Goal: Transaction & Acquisition: Purchase product/service

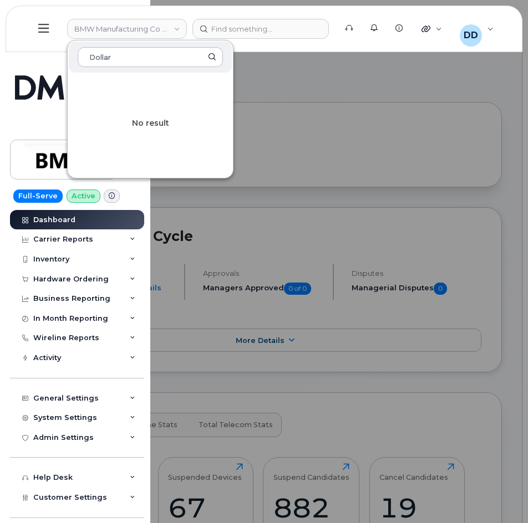
click at [350, 87] on div at bounding box center [264, 261] width 528 height 523
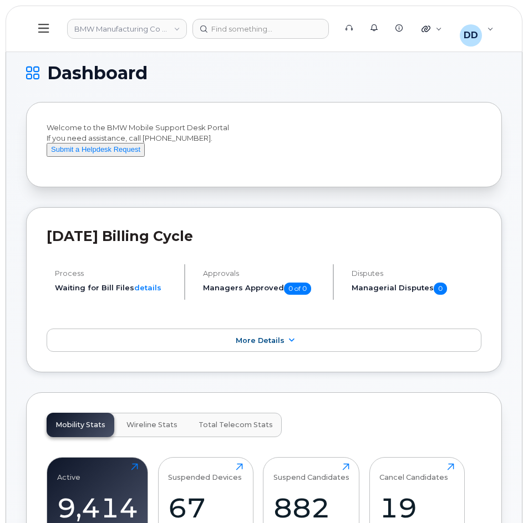
click at [44, 28] on icon at bounding box center [43, 28] width 11 height 12
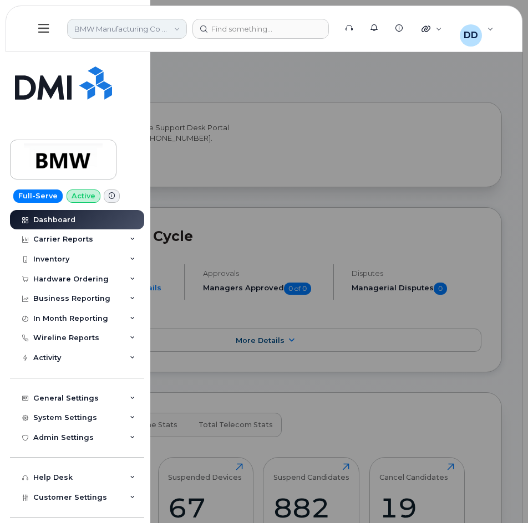
click at [130, 29] on link "BMW Manufacturing Co LLC" at bounding box center [127, 29] width 120 height 20
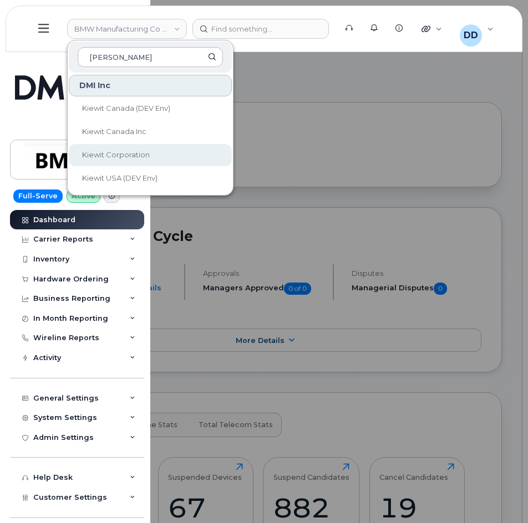
type input "Kiewit"
click at [121, 151] on span "Kiewit Corporation" at bounding box center [116, 154] width 68 height 9
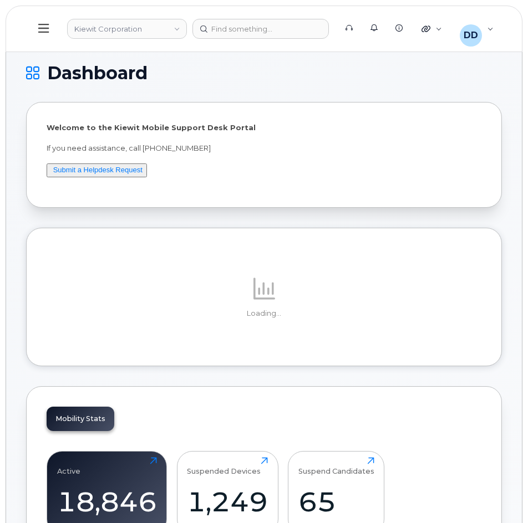
click at [42, 25] on icon at bounding box center [43, 28] width 11 height 12
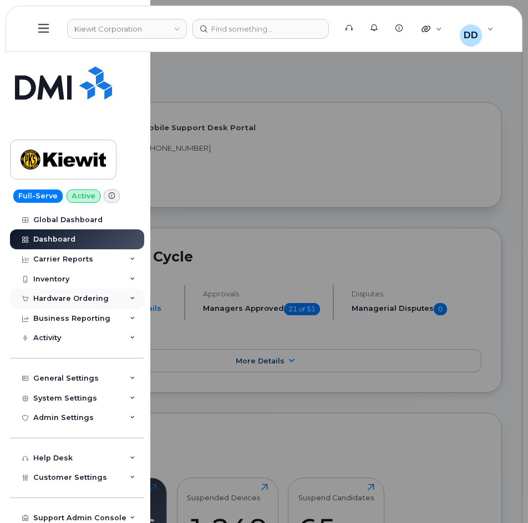
click at [58, 296] on div "Hardware Ordering" at bounding box center [70, 298] width 75 height 9
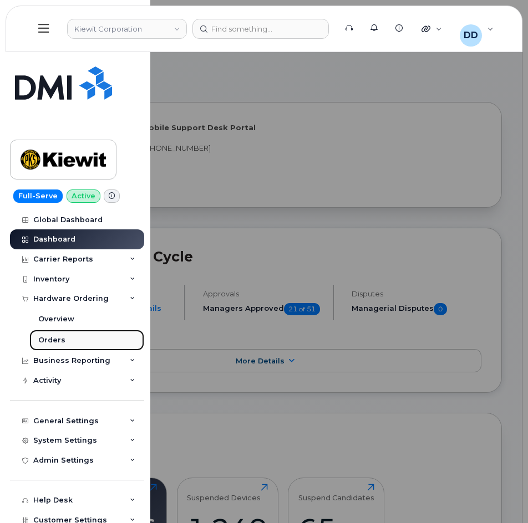
click at [62, 337] on div "Orders" at bounding box center [51, 340] width 27 height 10
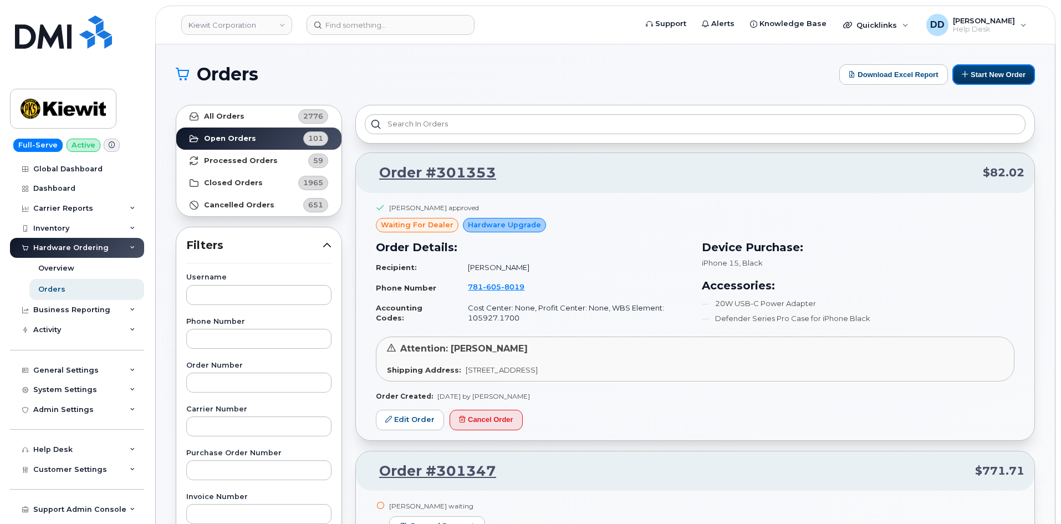
drag, startPoint x: 961, startPoint y: 71, endPoint x: 949, endPoint y: 90, distance: 22.7
click at [527, 71] on icon at bounding box center [964, 73] width 7 height 7
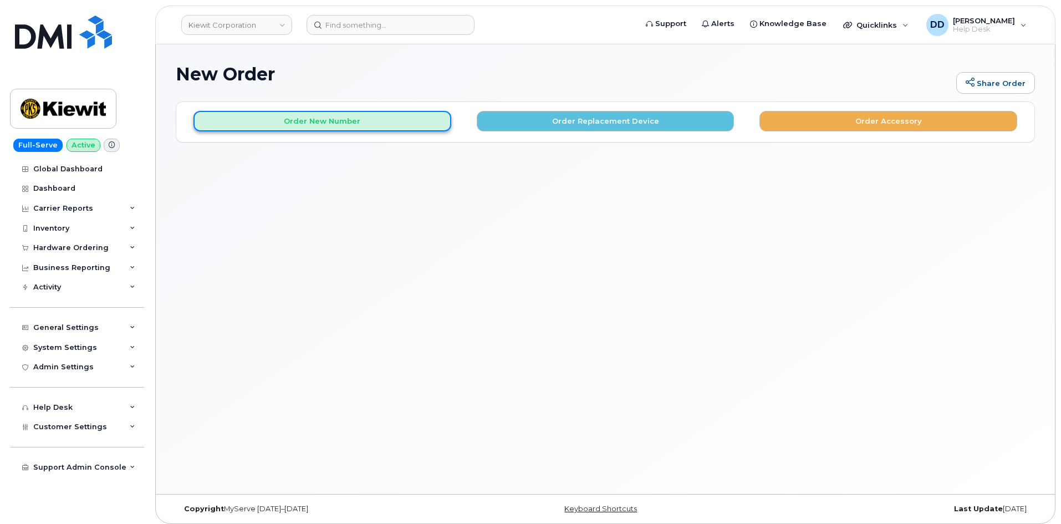
click at [323, 116] on button "Order New Number" at bounding box center [322, 121] width 258 height 21
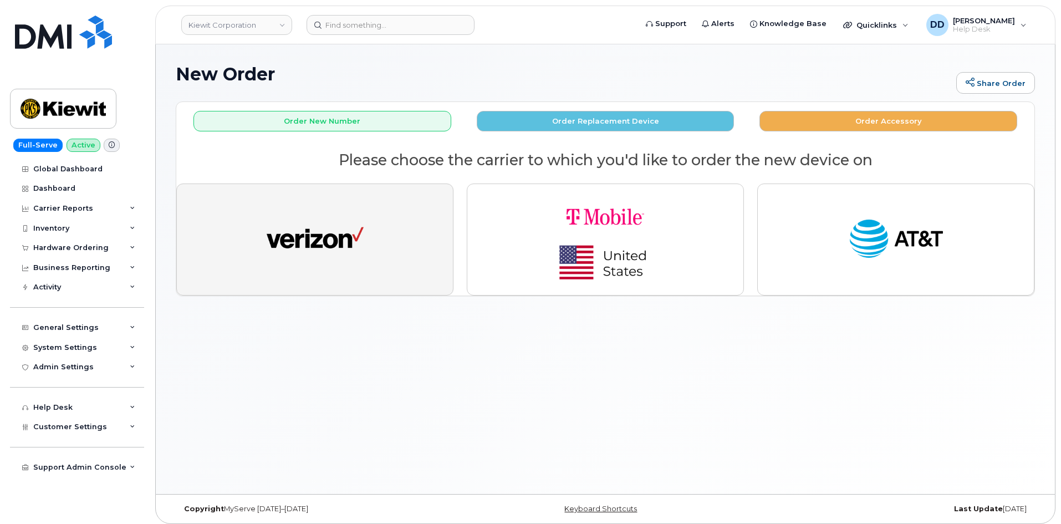
click at [325, 240] on img "button" at bounding box center [315, 239] width 97 height 50
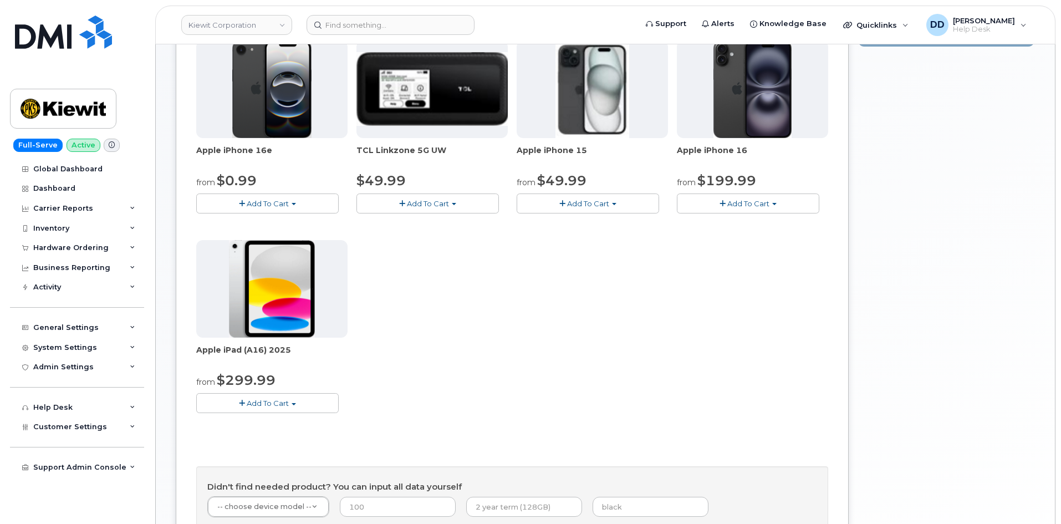
scroll to position [179, 0]
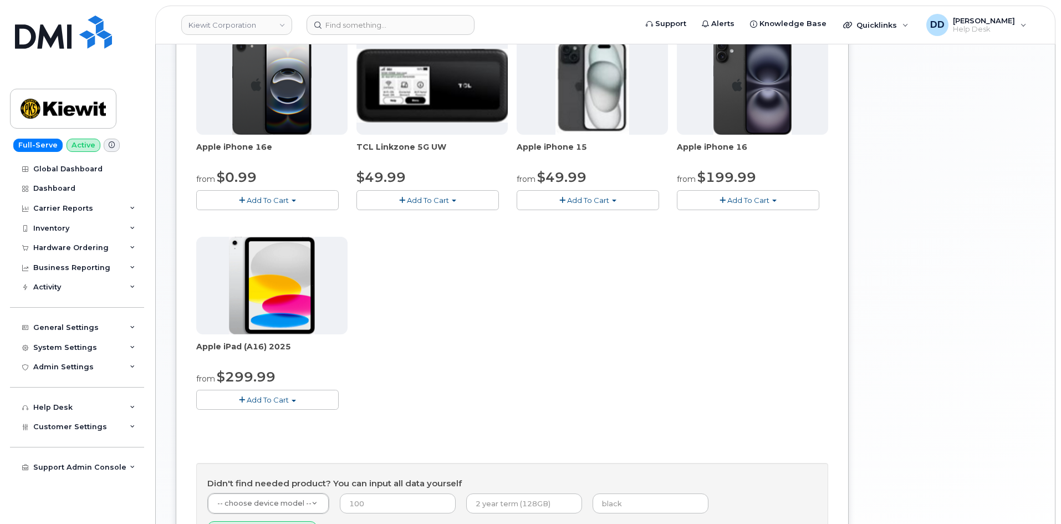
click at [259, 200] on span "Add To Cart" at bounding box center [268, 200] width 42 height 9
click at [275, 223] on link "$0.99 - 2 Year Activation (128GB)" at bounding box center [270, 221] width 143 height 14
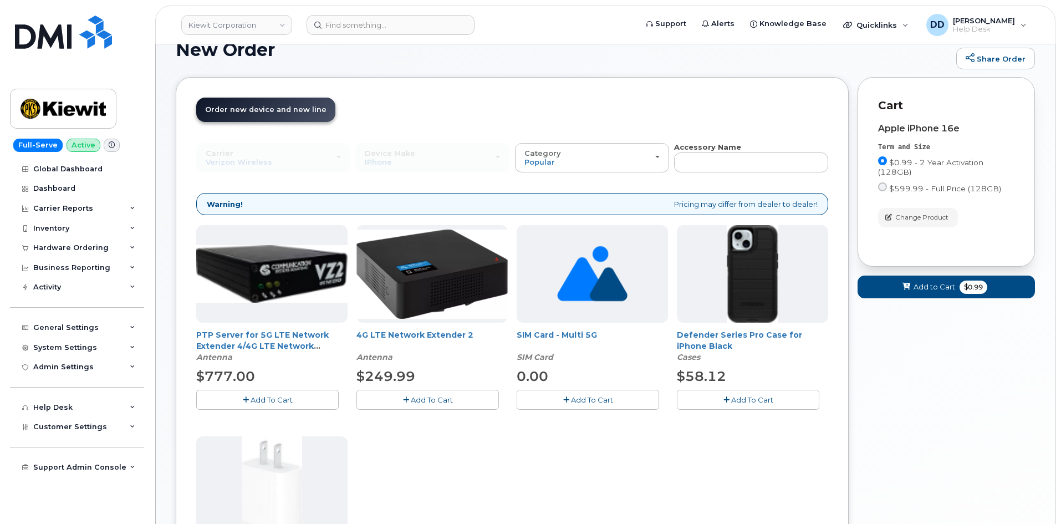
scroll to position [0, 0]
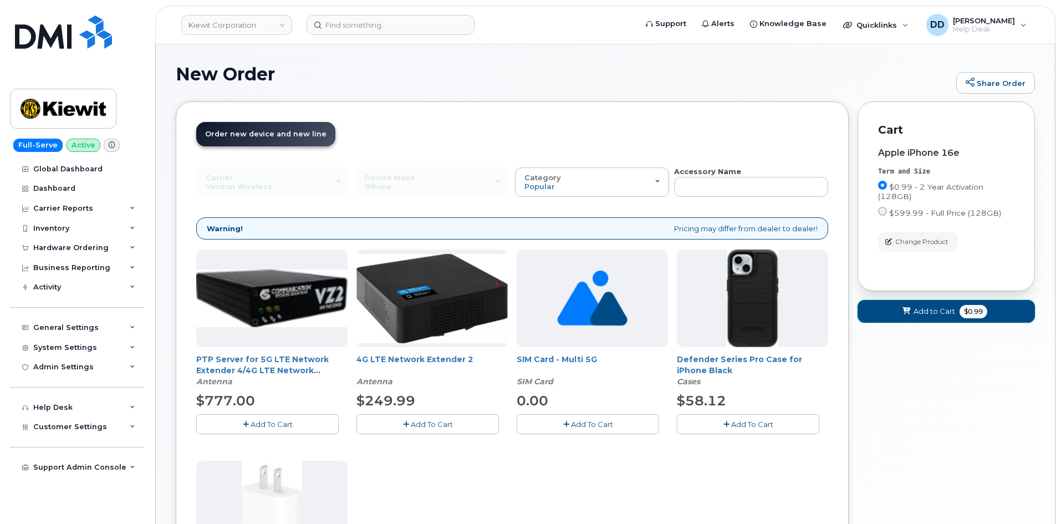
drag, startPoint x: 919, startPoint y: 312, endPoint x: 840, endPoint y: 485, distance: 190.2
click at [919, 312] on span "Add to Cart" at bounding box center [934, 311] width 42 height 11
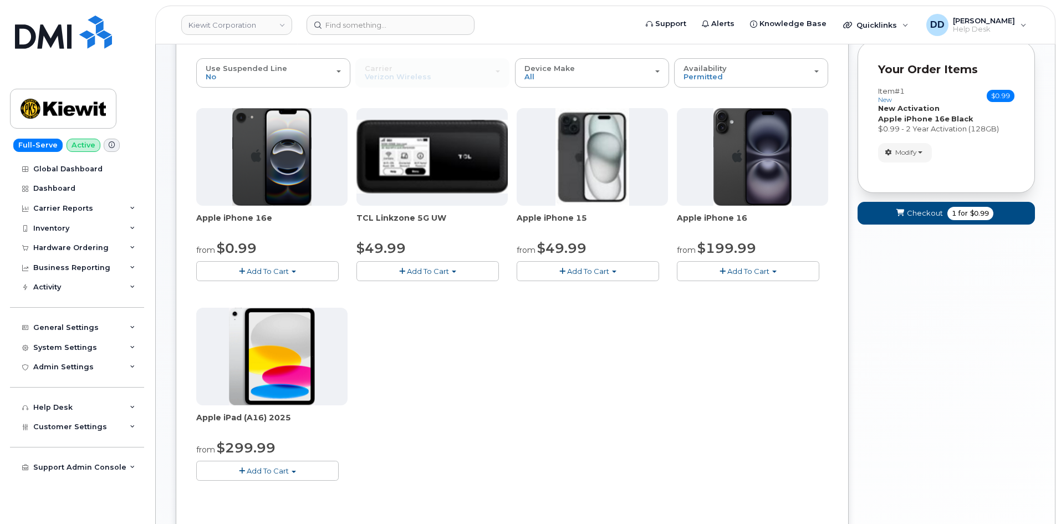
scroll to position [111, 0]
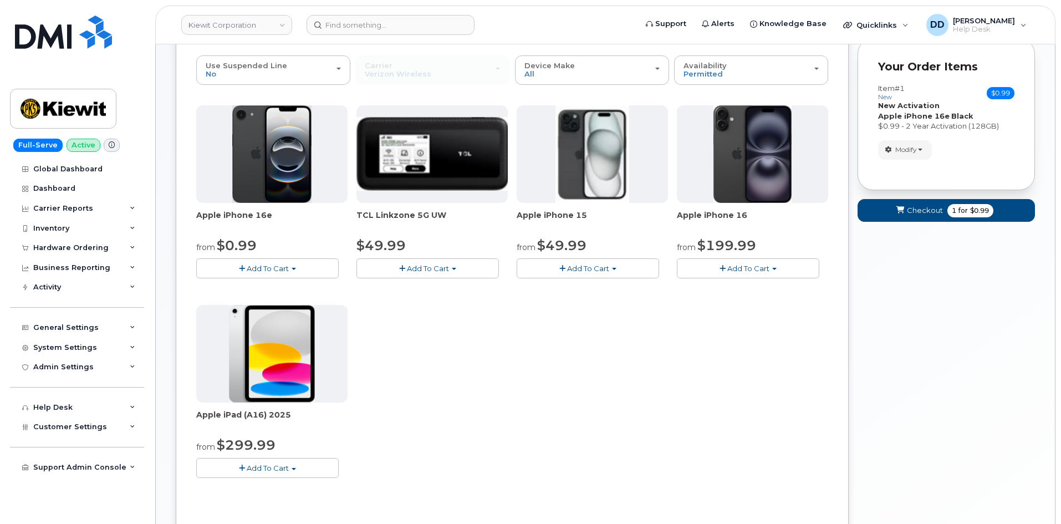
click at [277, 470] on span "Add To Cart" at bounding box center [268, 467] width 42 height 9
click at [274, 489] on link "$299.99 - 2 Year Activation (128GB)" at bounding box center [275, 489] width 153 height 14
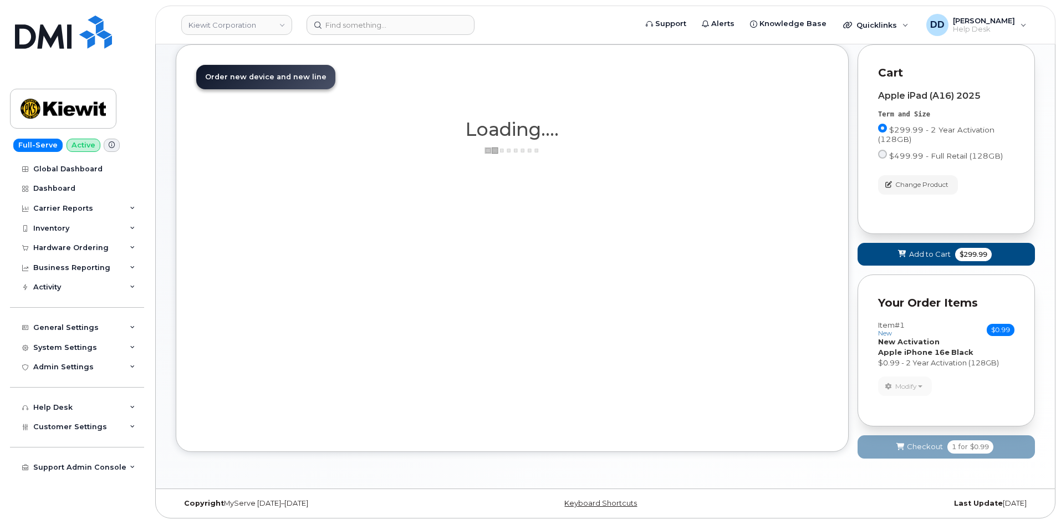
scroll to position [74, 0]
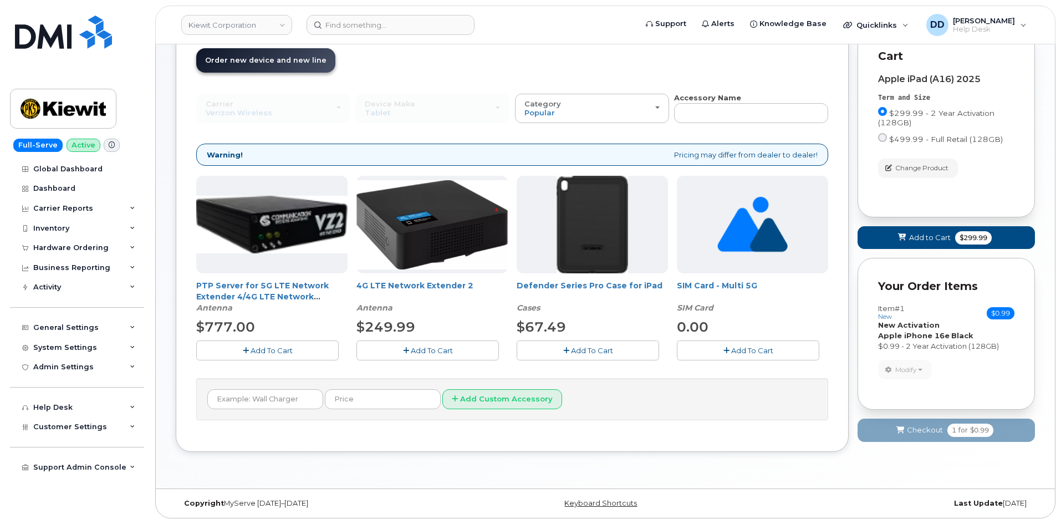
click at [589, 354] on span "Add To Cart" at bounding box center [592, 350] width 42 height 9
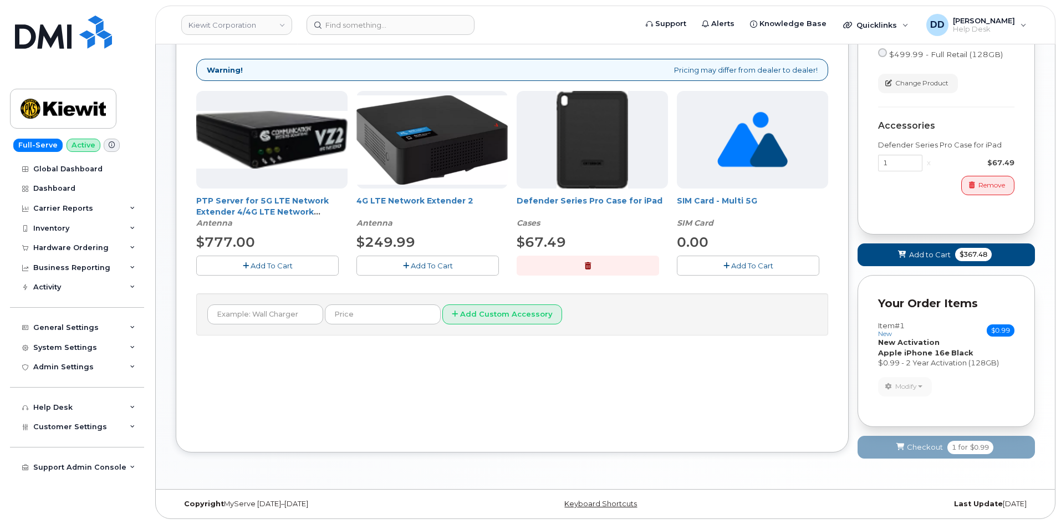
scroll to position [159, 0]
click at [919, 253] on span "Add to Cart" at bounding box center [930, 254] width 42 height 11
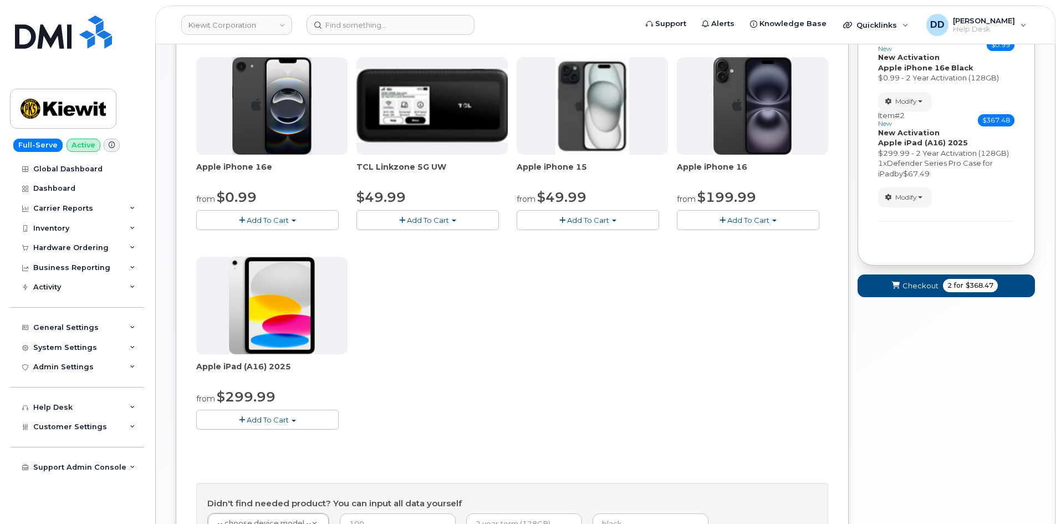
click at [279, 427] on button "Add To Cart" at bounding box center [267, 419] width 142 height 19
click at [276, 437] on link "$299.99 - 2 Year Activation (128GB)" at bounding box center [275, 440] width 153 height 14
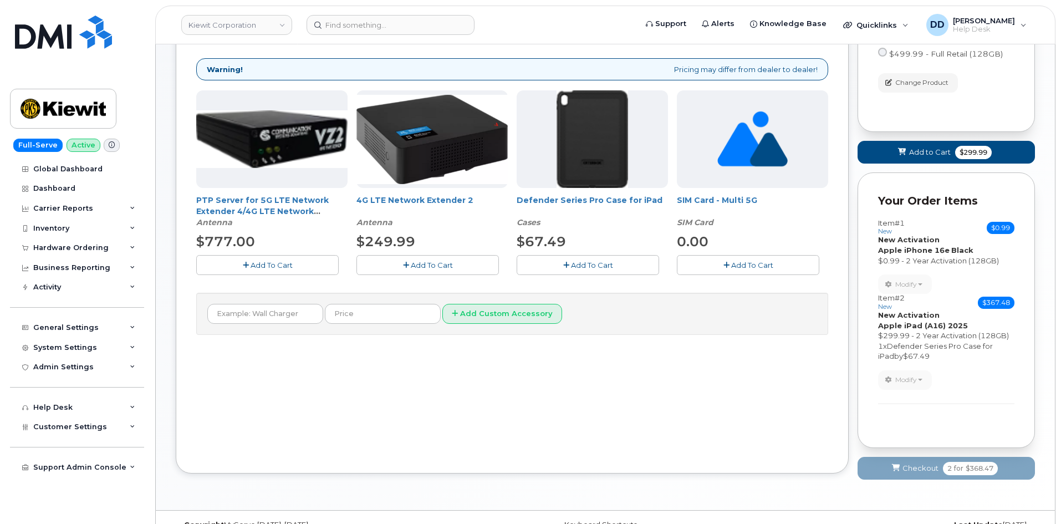
click at [591, 265] on span "Add To Cart" at bounding box center [592, 264] width 42 height 9
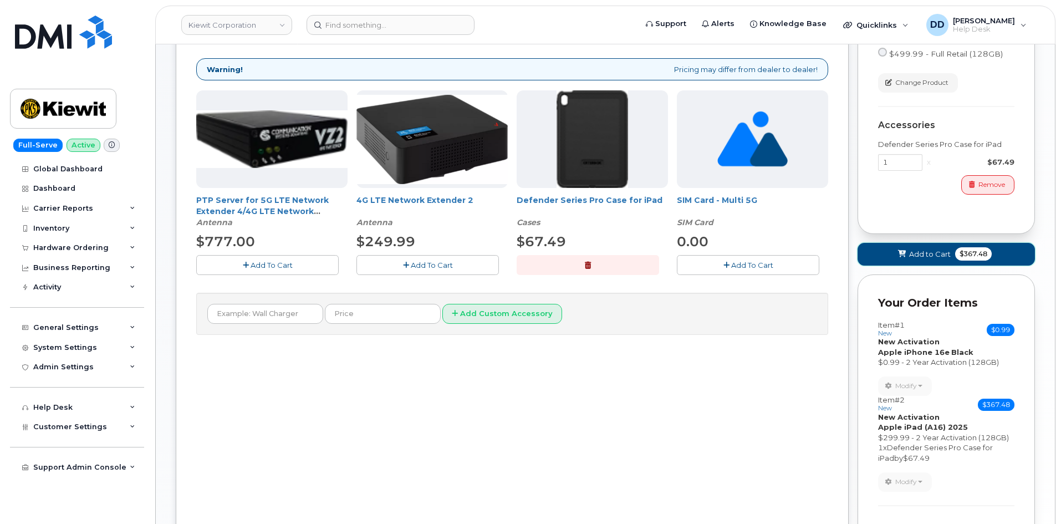
click at [910, 253] on span "Add to Cart" at bounding box center [930, 254] width 42 height 11
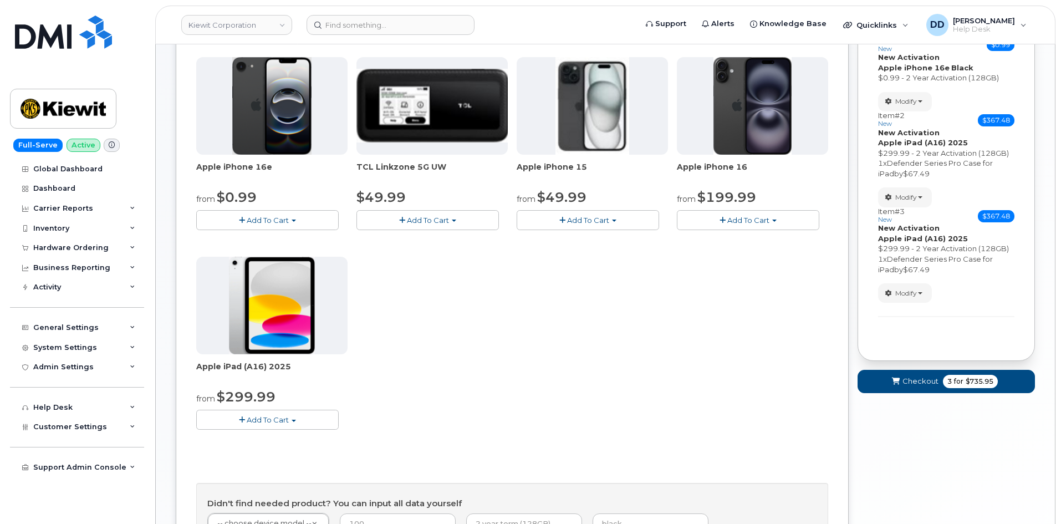
click at [274, 419] on span "Add To Cart" at bounding box center [268, 419] width 42 height 9
click at [261, 436] on link "$299.99 - 2 Year Activation (128GB)" at bounding box center [275, 440] width 153 height 14
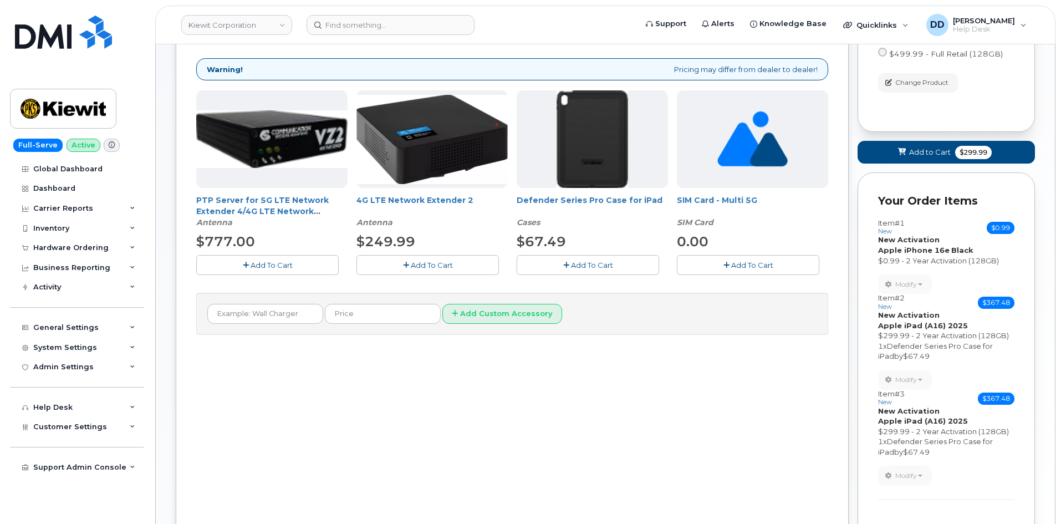
click at [597, 264] on span "Add To Cart" at bounding box center [592, 264] width 42 height 9
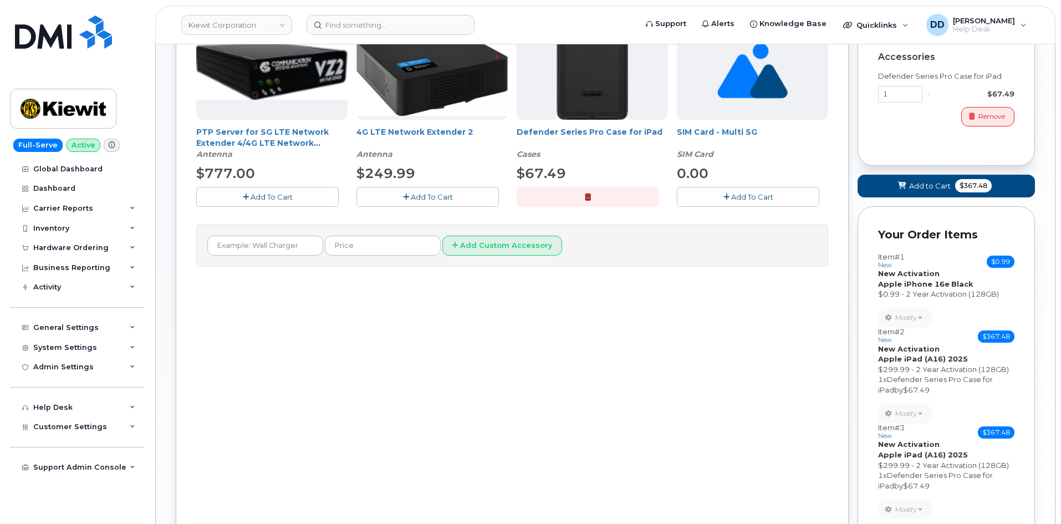
scroll to position [235, 0]
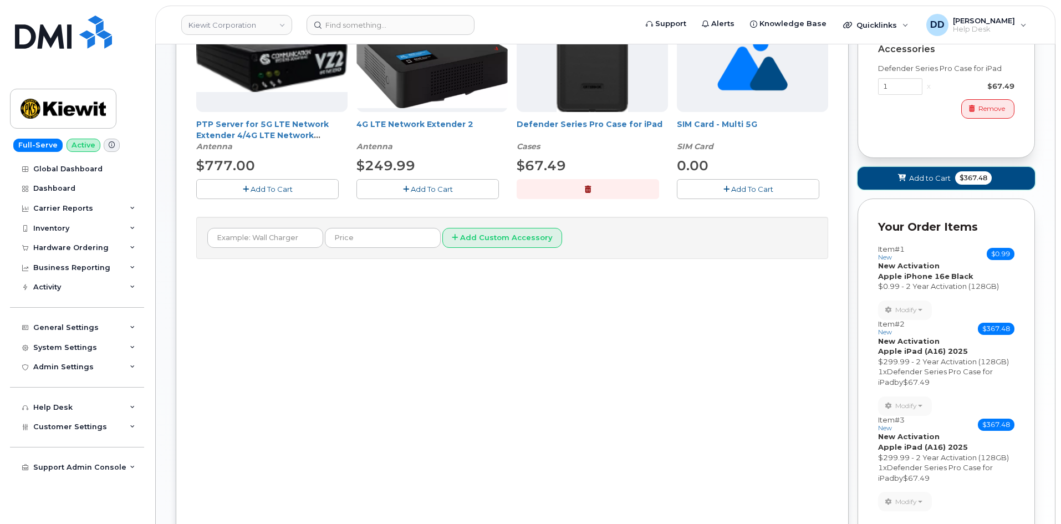
drag, startPoint x: 908, startPoint y: 180, endPoint x: 965, endPoint y: 274, distance: 109.7
click at [909, 180] on span "Add to Cart" at bounding box center [930, 178] width 42 height 11
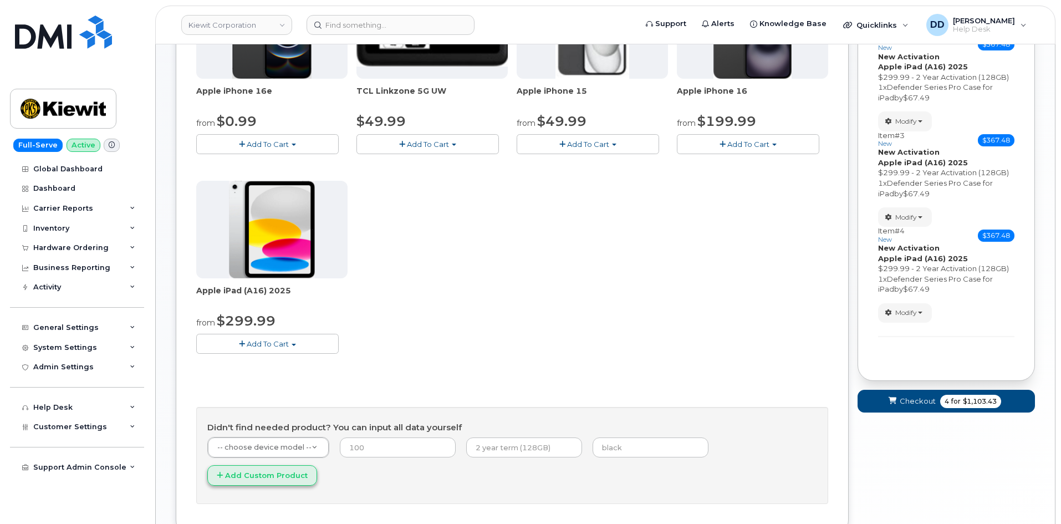
scroll to position [291, 0]
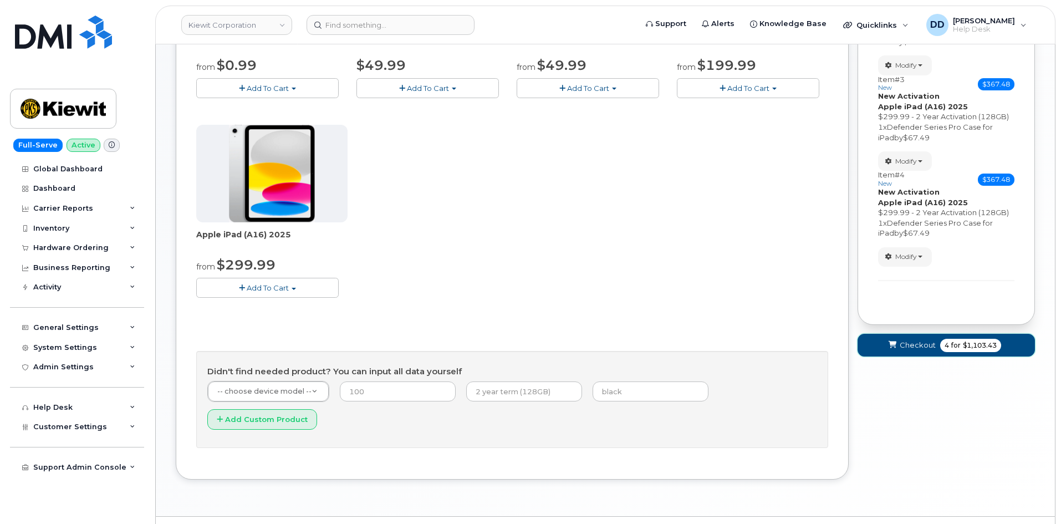
click at [922, 342] on span "Checkout" at bounding box center [917, 345] width 36 height 11
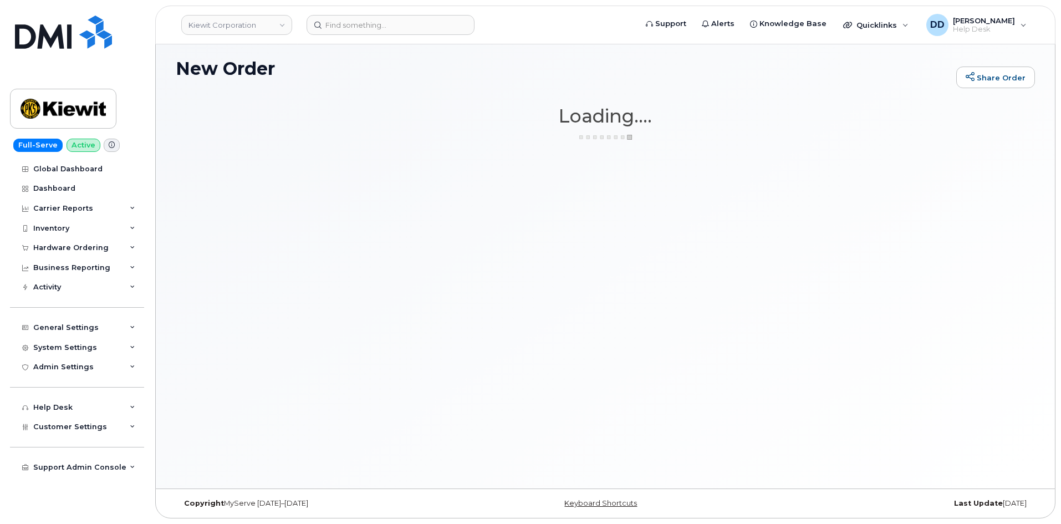
scroll to position [6, 0]
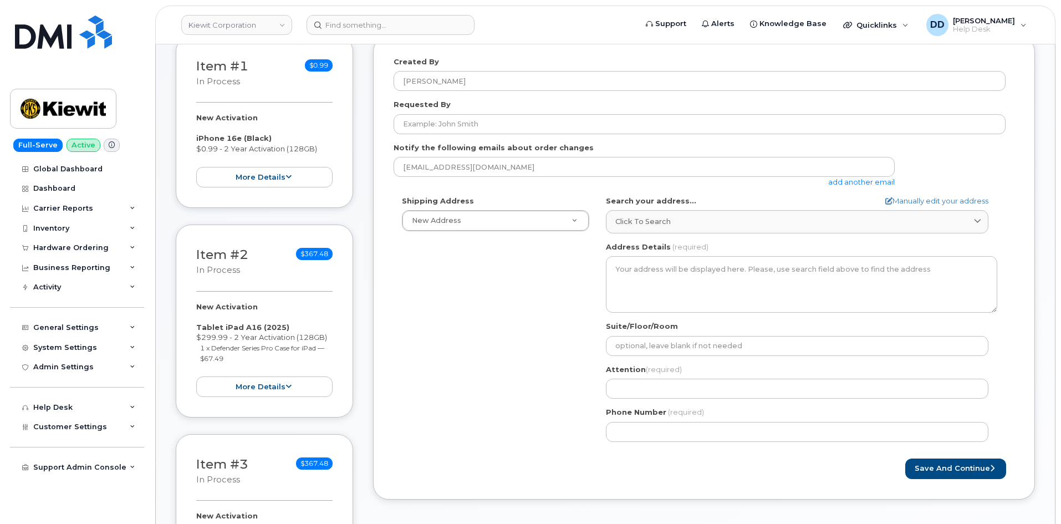
scroll to position [166, 0]
click at [927, 462] on button "Save and Continue" at bounding box center [955, 467] width 101 height 21
click at [524, 439] on div "Shipping Address New Address New Address AB Search your address... Manually edi…" at bounding box center [699, 322] width 612 height 254
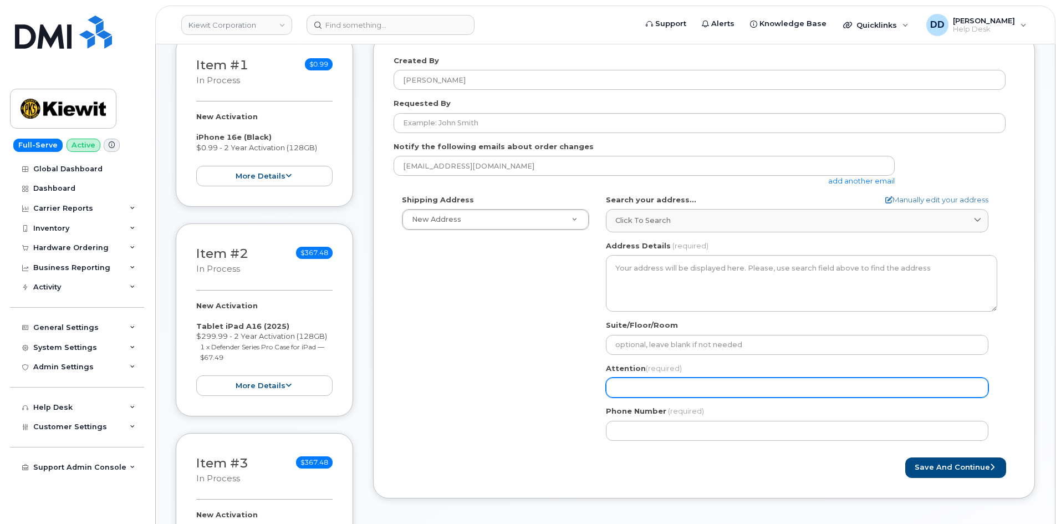
click at [650, 388] on input "Attention (required)" at bounding box center [797, 387] width 382 height 20
select select
type input "D"
select select
type input "Da"
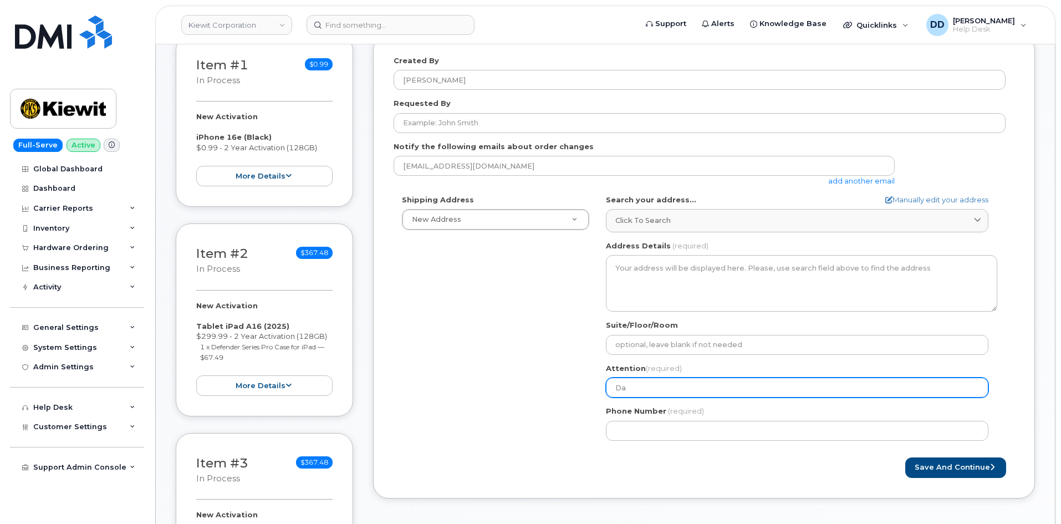
select select
type input "Dav"
select select
type input "Davi"
select select
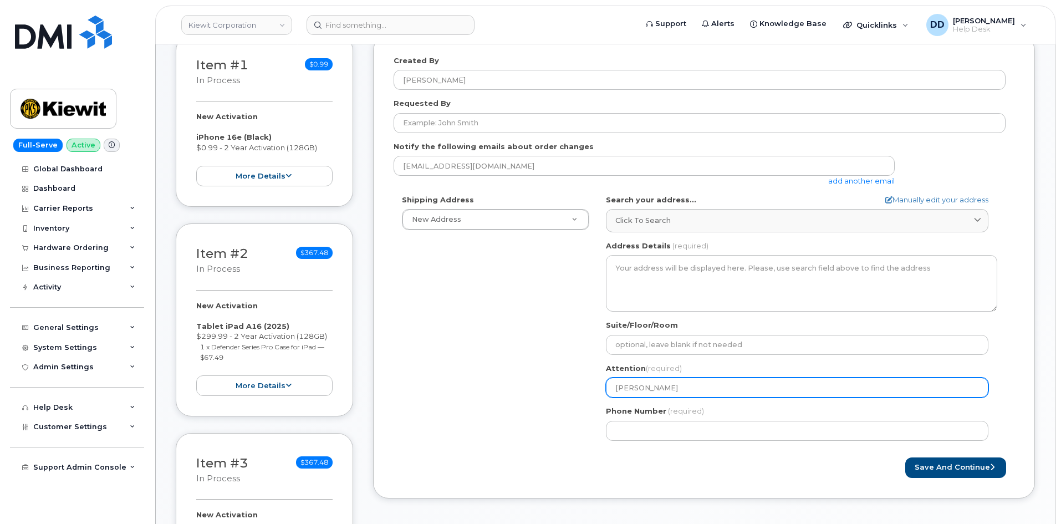
type input "David"
select select
type input "David D"
select select
type input "David Da"
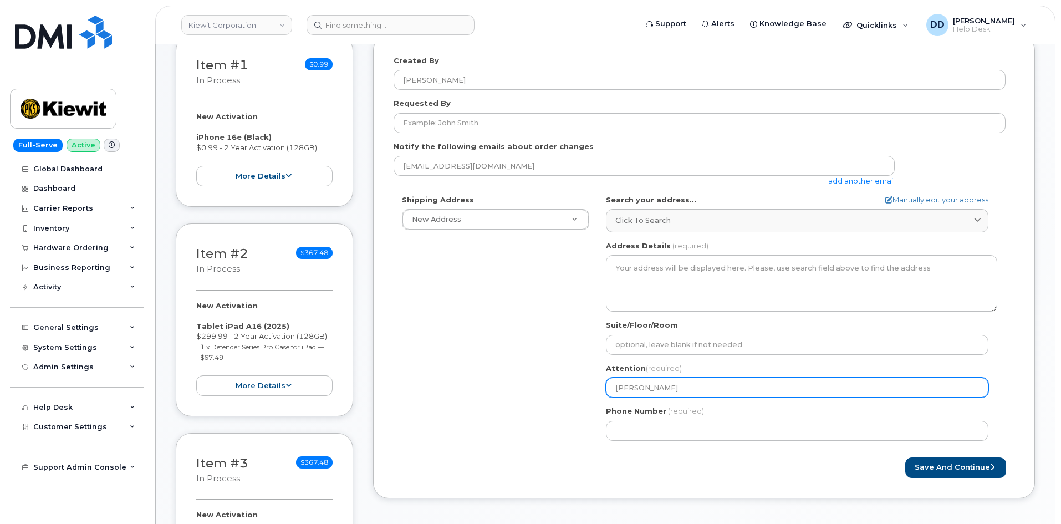
select select
type input "David Dav"
select select
type input "David Davi"
select select
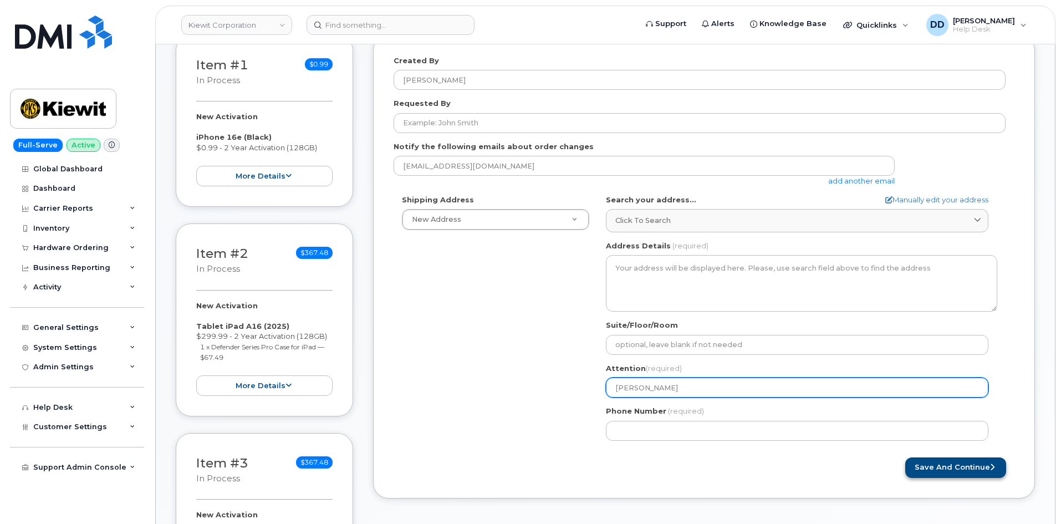
type input "[PERSON_NAME]"
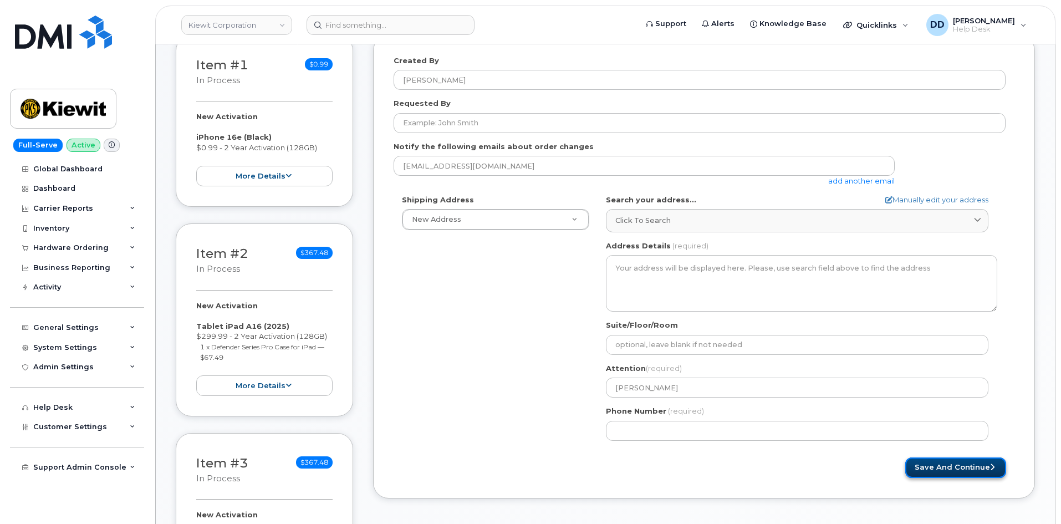
click at [930, 470] on button "Save and Continue" at bounding box center [955, 467] width 101 height 21
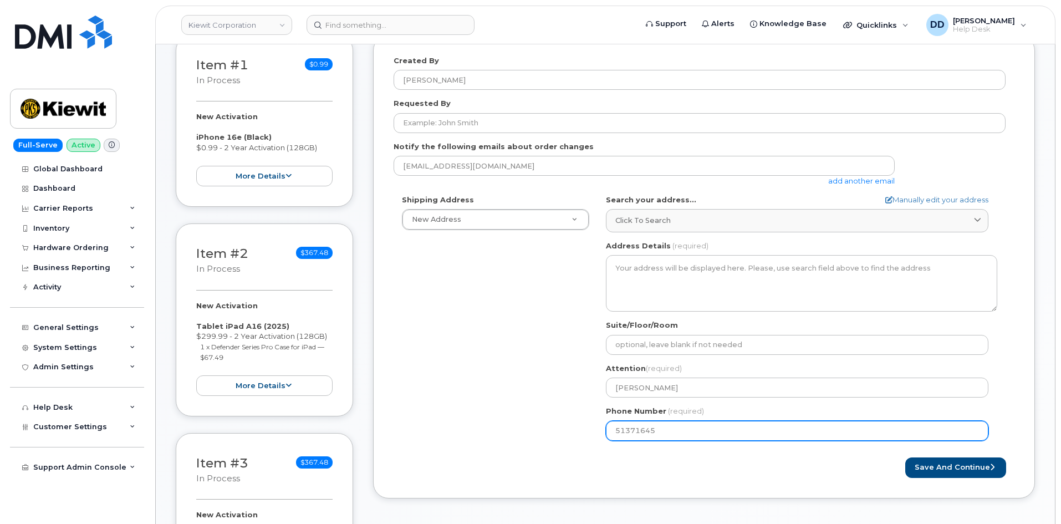
type input "513716456"
select select
type input "5137164567"
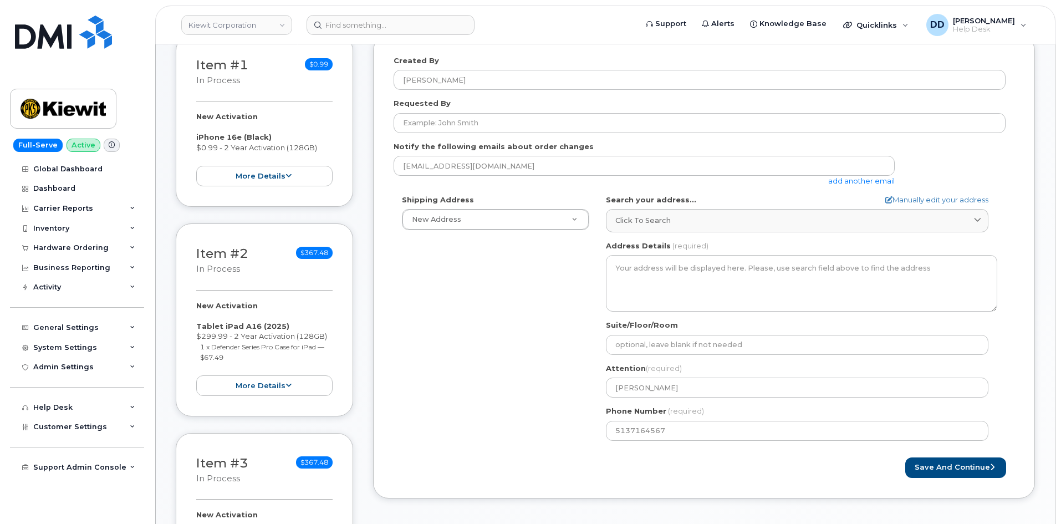
click at [827, 481] on div "Created By David Davis Requested By Notify the following emails about order cha…" at bounding box center [704, 266] width 662 height 463
click at [909, 462] on button "Save and Continue" at bounding box center [955, 467] width 101 height 21
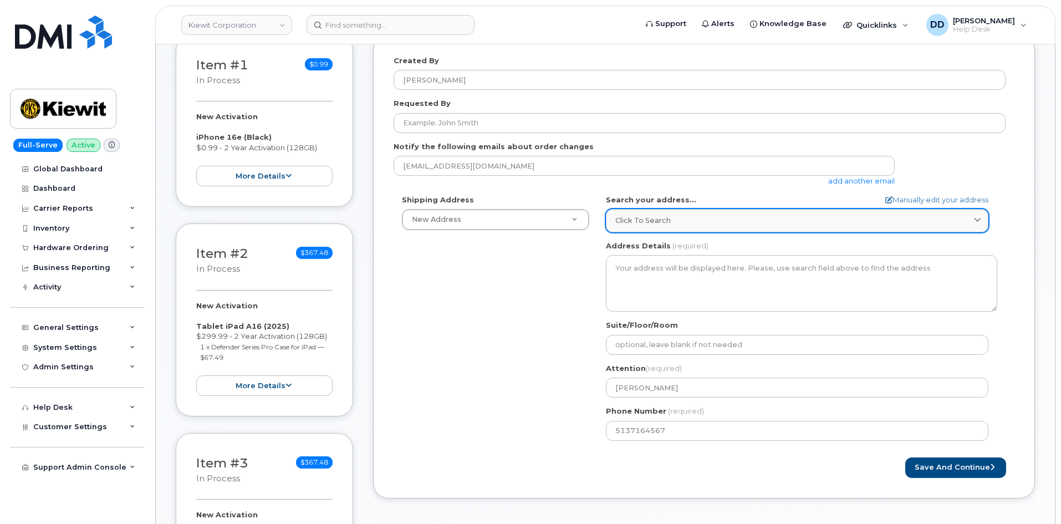
click at [670, 218] on div "Click to search" at bounding box center [797, 220] width 364 height 11
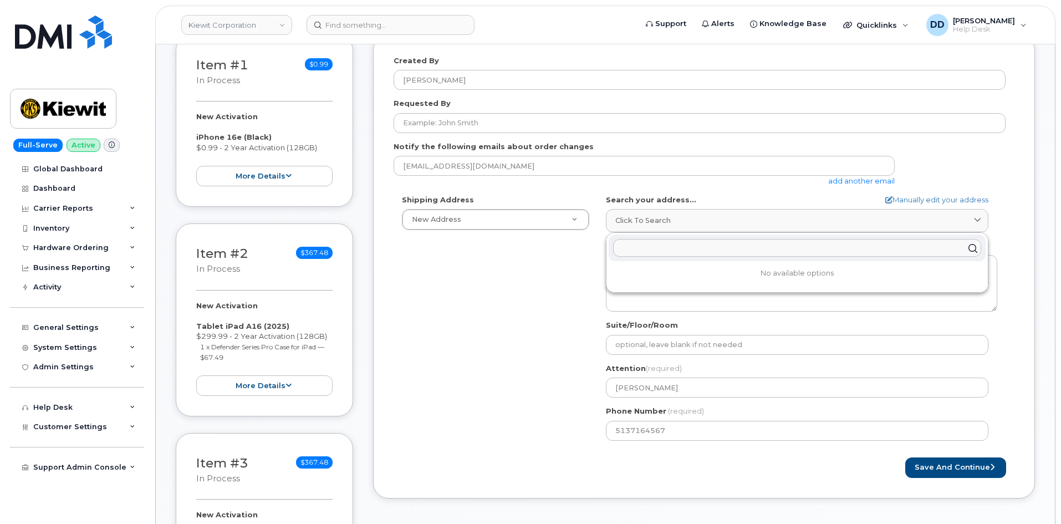
click at [663, 247] on input "text" at bounding box center [797, 248] width 368 height 18
type input "77"
click at [523, 259] on div "Shipping Address New Address New Address AB Search your address... Manually edi…" at bounding box center [699, 322] width 612 height 254
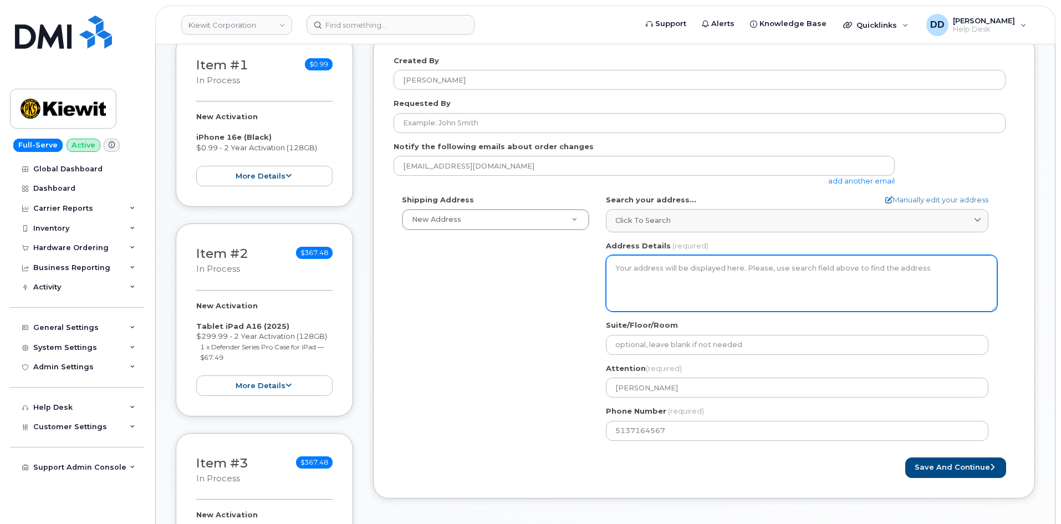
click at [644, 272] on textarea "Address Details" at bounding box center [801, 283] width 391 height 57
click at [609, 270] on textarea "Address Details" at bounding box center [801, 283] width 391 height 57
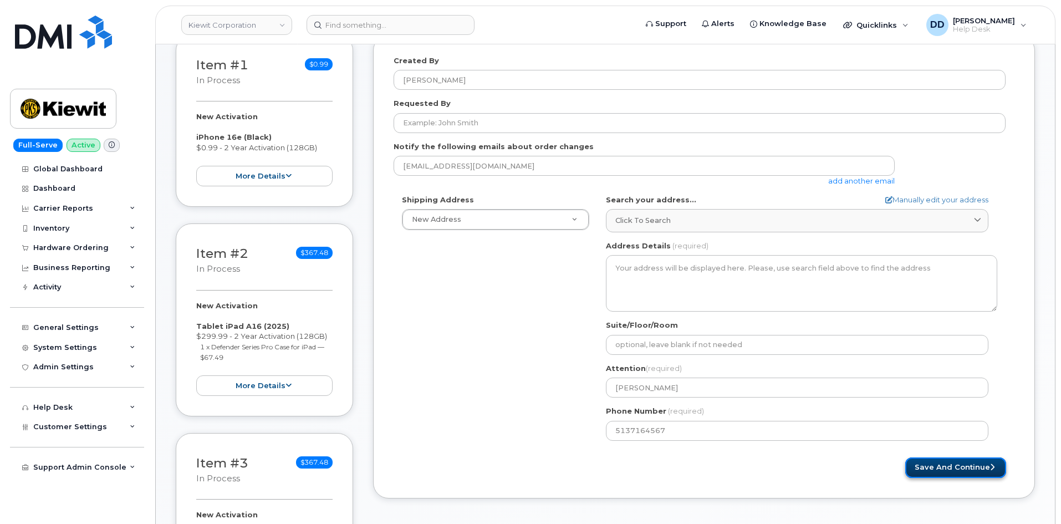
click at [933, 467] on button "Save and Continue" at bounding box center [955, 467] width 101 height 21
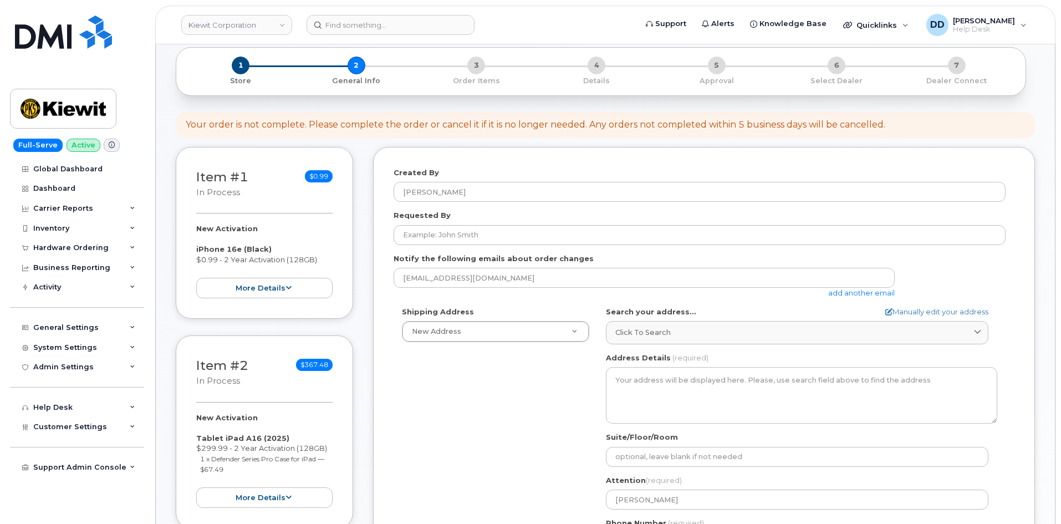
scroll to position [55, 0]
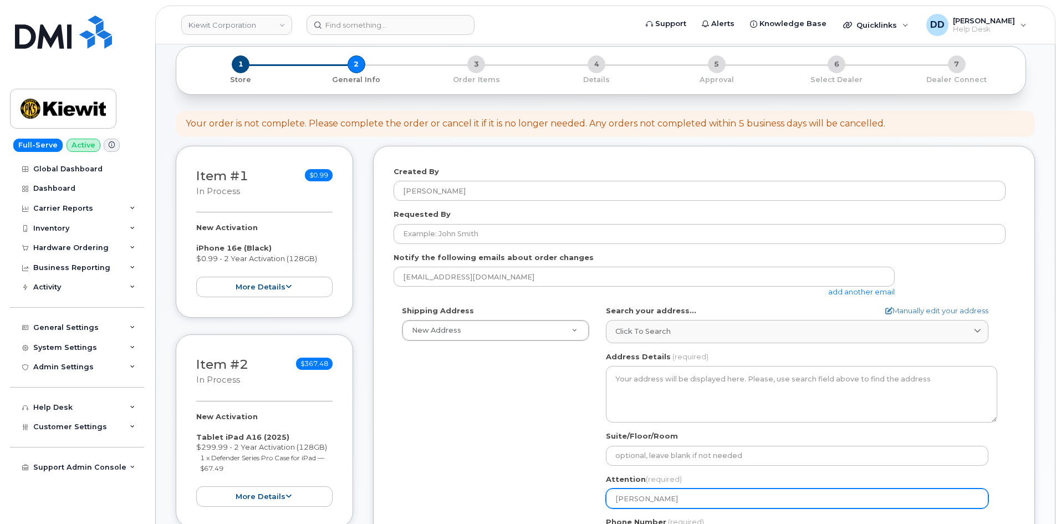
drag, startPoint x: 666, startPoint y: 500, endPoint x: 550, endPoint y: 497, distance: 115.9
click at [549, 495] on div "Shipping Address New Address New Address AB Search your address... Manually edi…" at bounding box center [699, 432] width 612 height 254
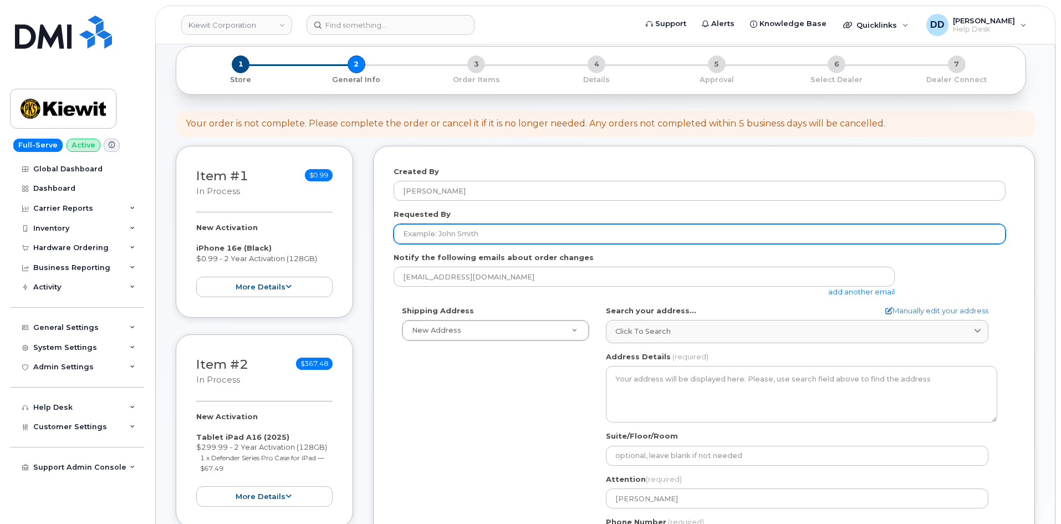
click at [465, 224] on input "Requested By" at bounding box center [699, 234] width 612 height 20
paste input "[PERSON_NAME]"
type input "[PERSON_NAME]"
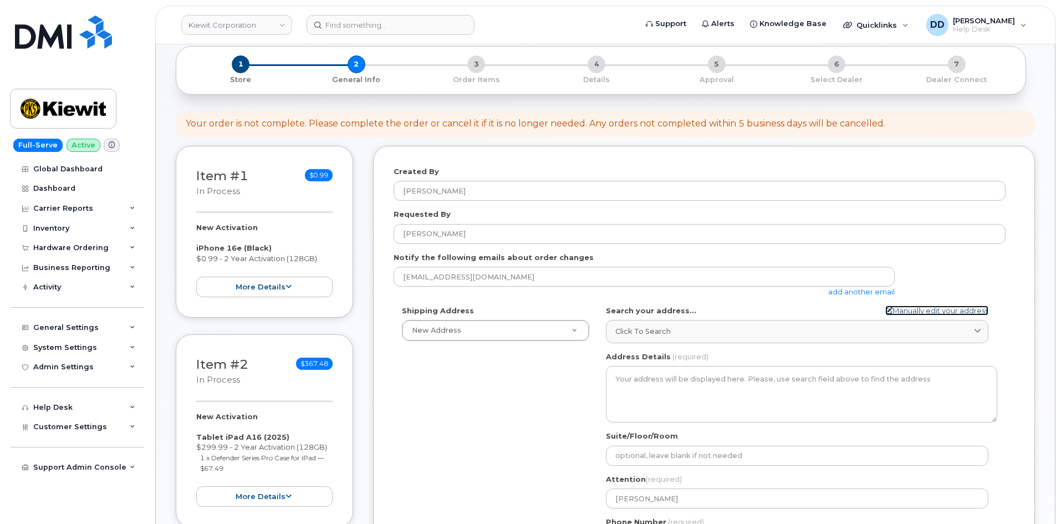
click at [927, 310] on link "Manually edit your address" at bounding box center [936, 310] width 103 height 11
select select
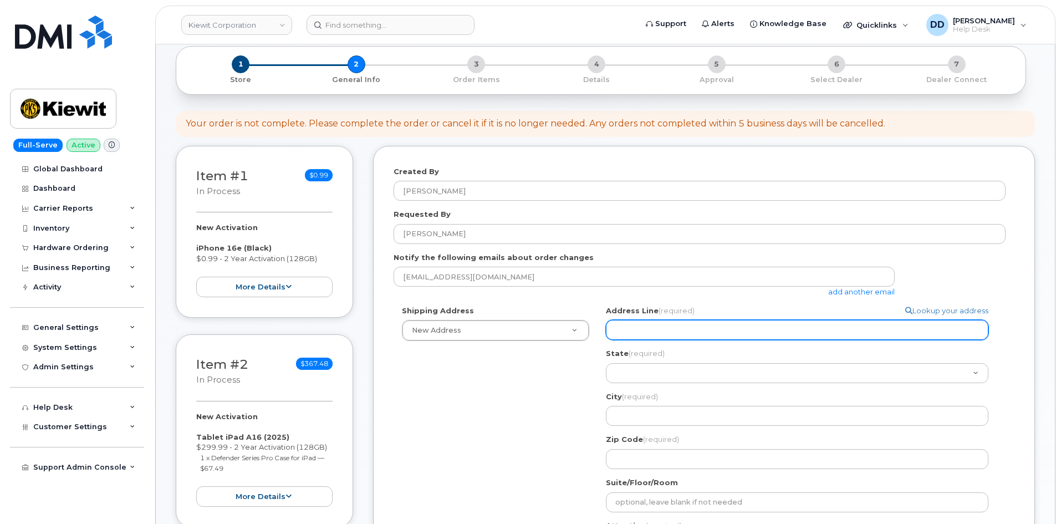
click at [656, 326] on input "Address Line (required)" at bounding box center [797, 330] width 382 height 20
type input "290 Heidelberg Dr"
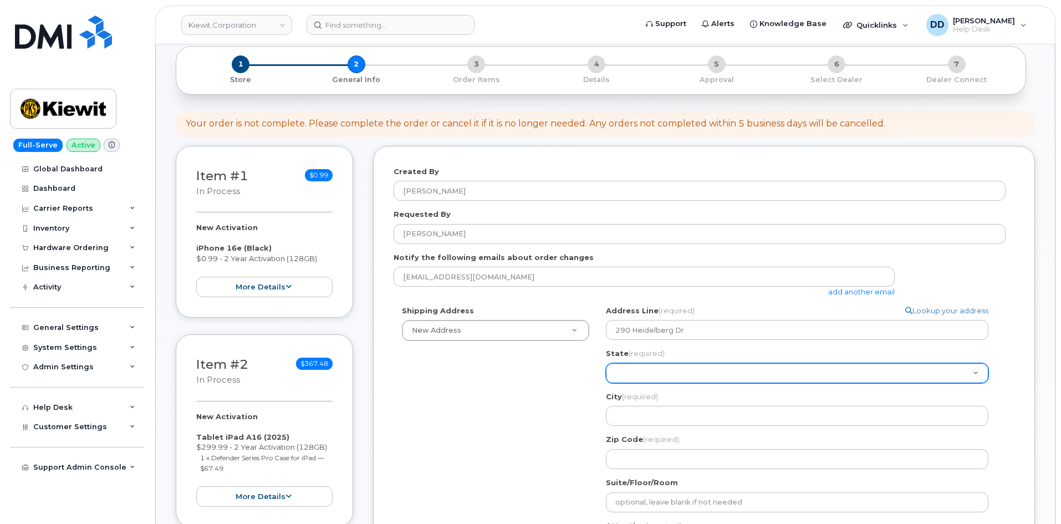
select select "OH"
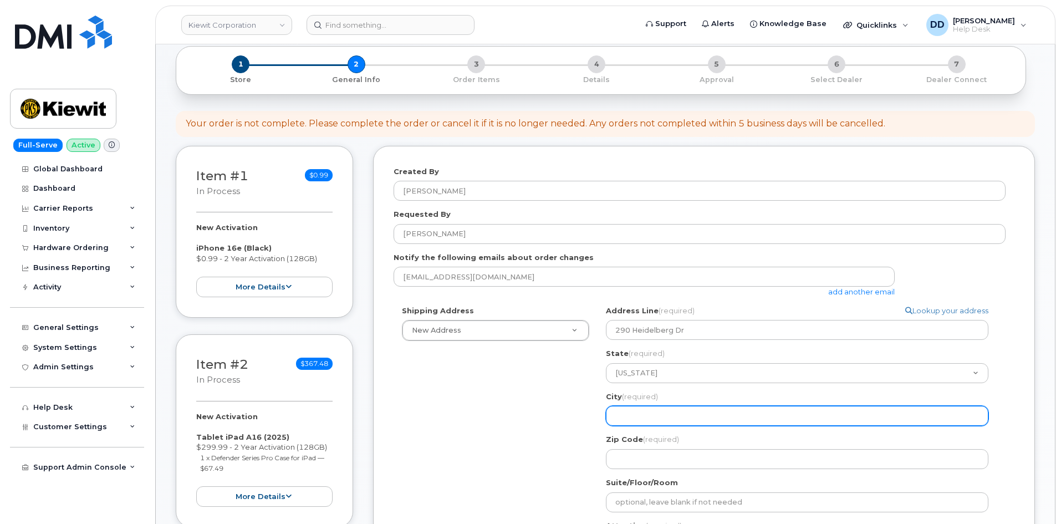
type input "Loveland"
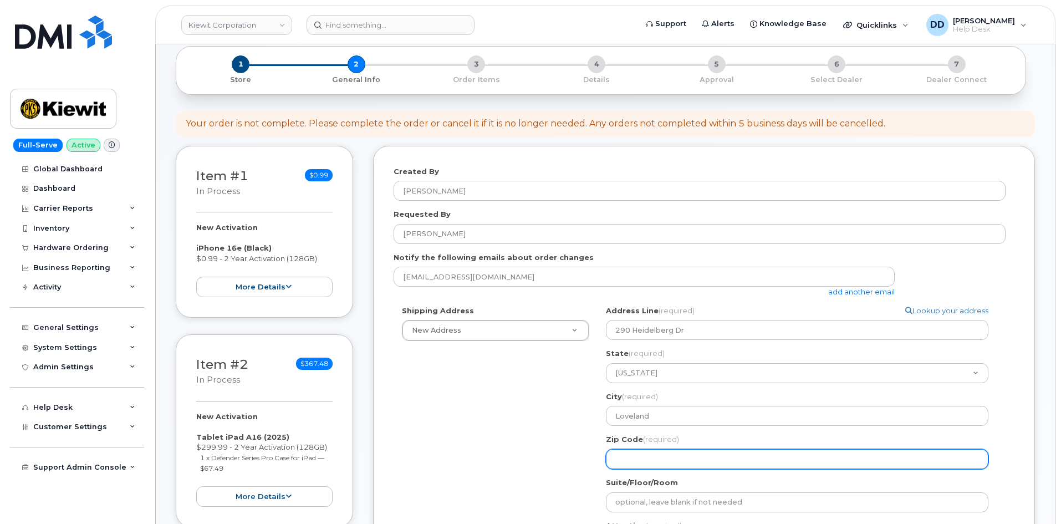
type input "45140"
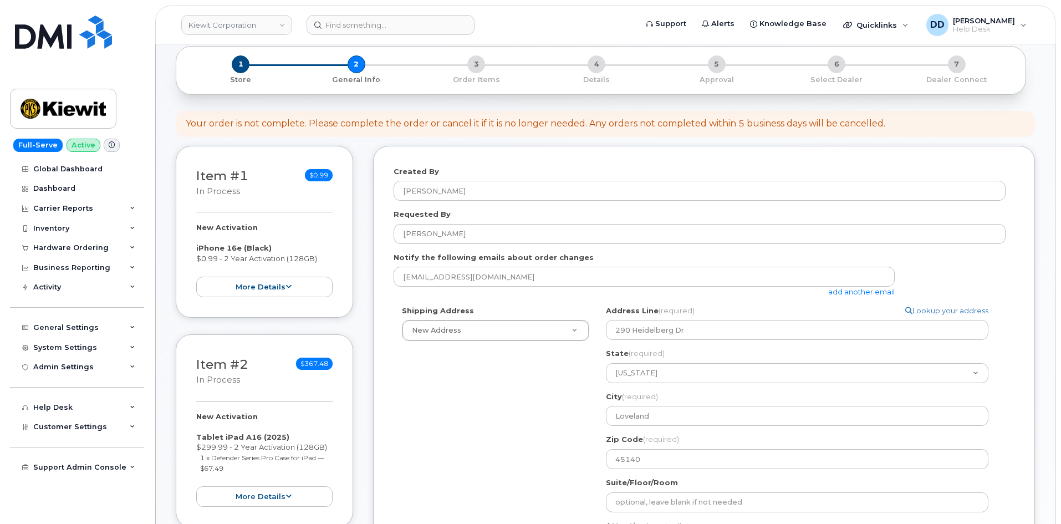
type input "5137164567"
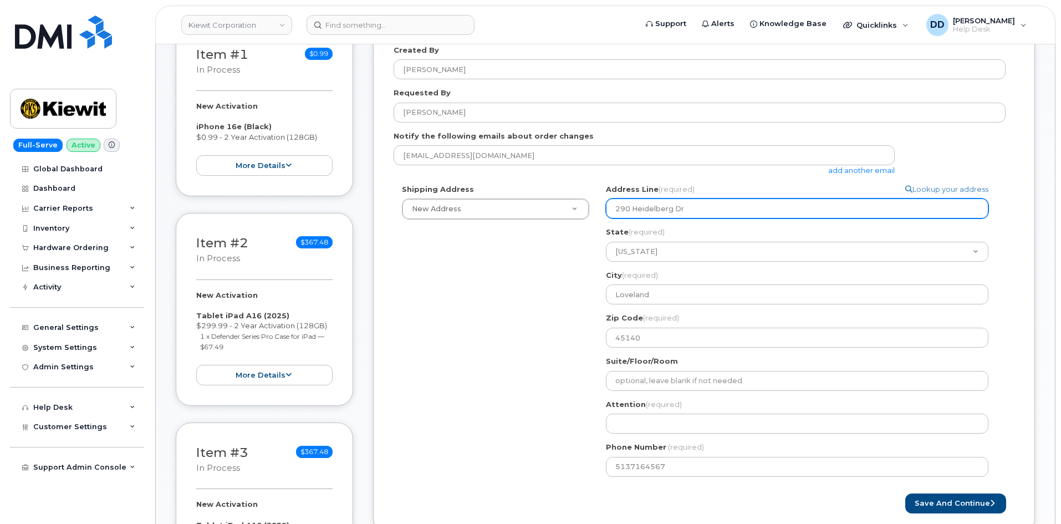
scroll to position [180, 0]
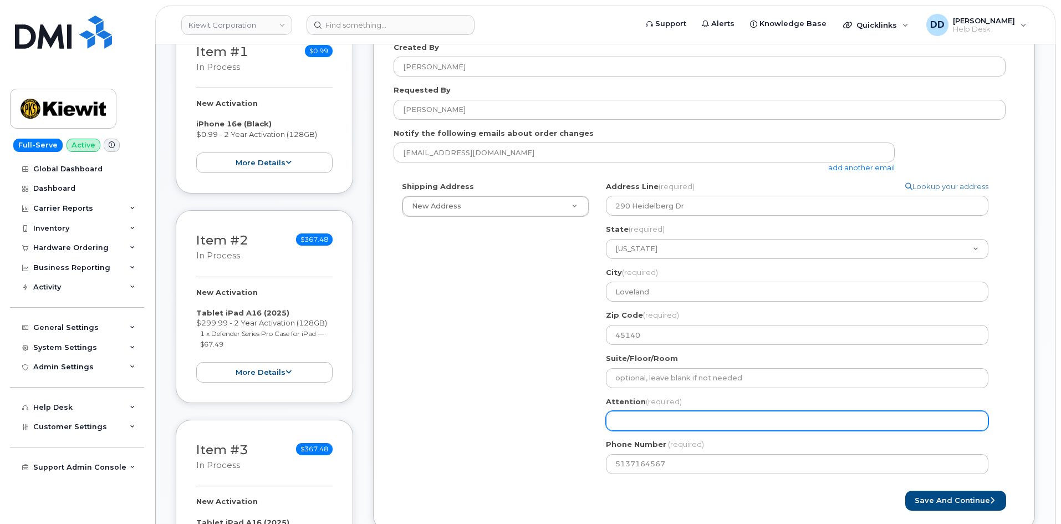
click at [656, 419] on input "Attention (required)" at bounding box center [797, 421] width 382 height 20
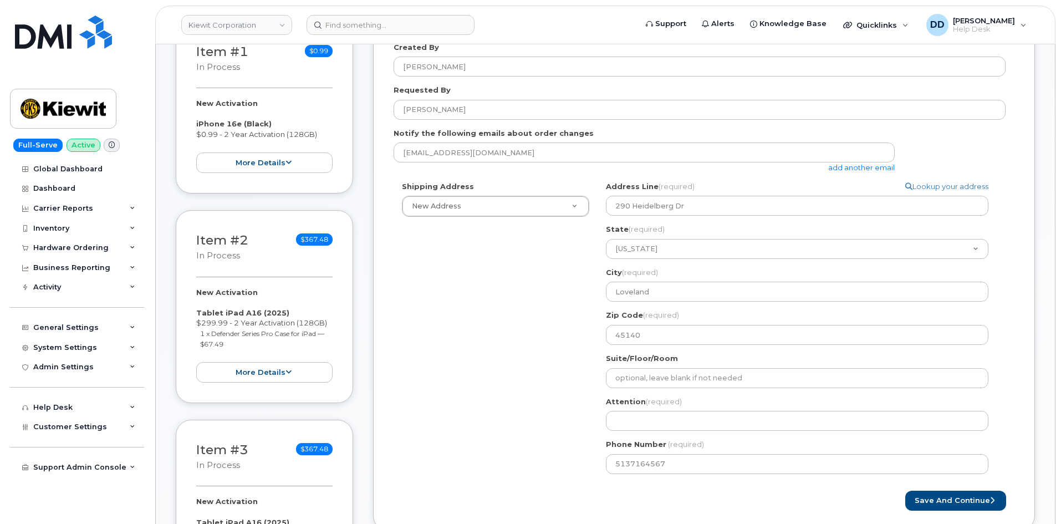
click at [529, 334] on div "Shipping Address New Address New Address OH Loveland Search your address... Man…" at bounding box center [699, 331] width 612 height 301
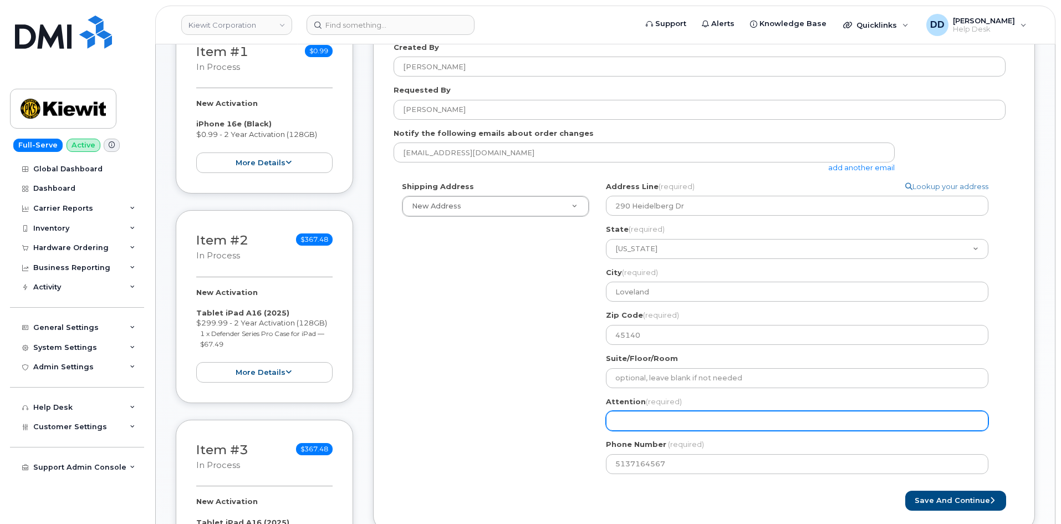
click at [631, 423] on input "Attention (required)" at bounding box center [797, 421] width 382 height 20
paste input "[PERSON_NAME]"
select select
type input "[PERSON_NAME]"
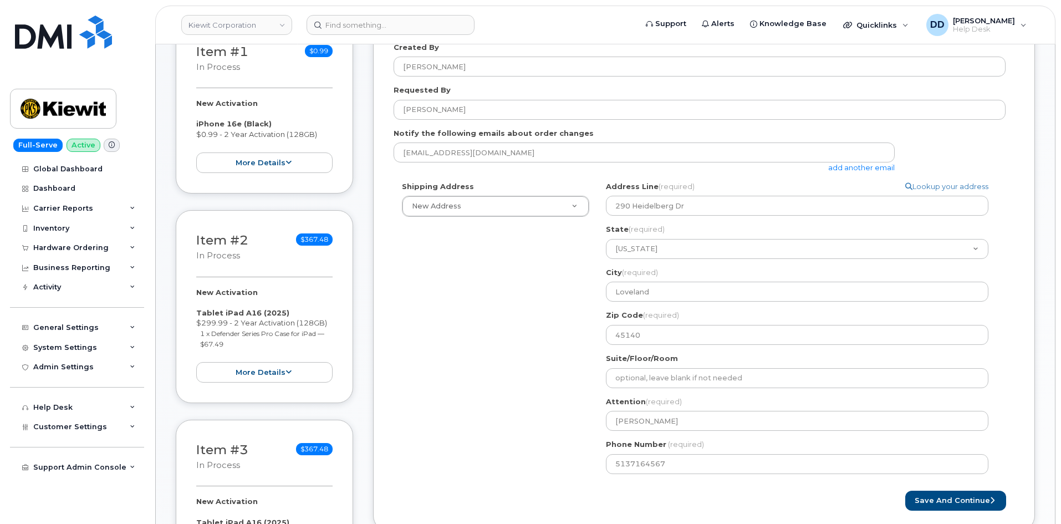
click at [746, 493] on div "Save and Continue" at bounding box center [859, 500] width 310 height 21
click at [925, 501] on button "Save and Continue" at bounding box center [955, 500] width 101 height 21
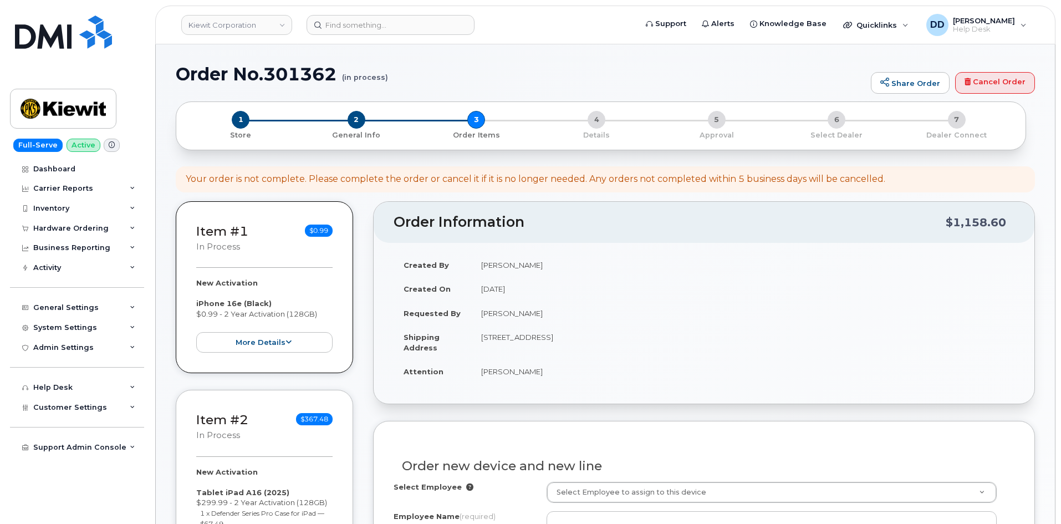
select select
drag, startPoint x: 1000, startPoint y: 86, endPoint x: 577, endPoint y: 53, distance: 424.2
click at [1000, 86] on link "Cancel Order" at bounding box center [995, 83] width 80 height 22
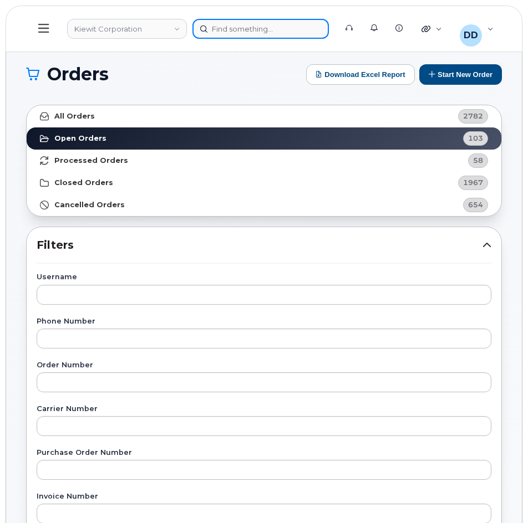
click at [265, 31] on div at bounding box center [260, 29] width 136 height 20
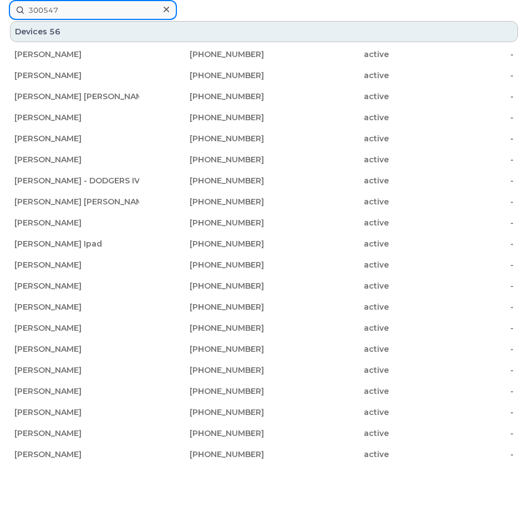
type input "300547"
drag, startPoint x: 88, startPoint y: 9, endPoint x: -1, endPoint y: 11, distance: 88.1
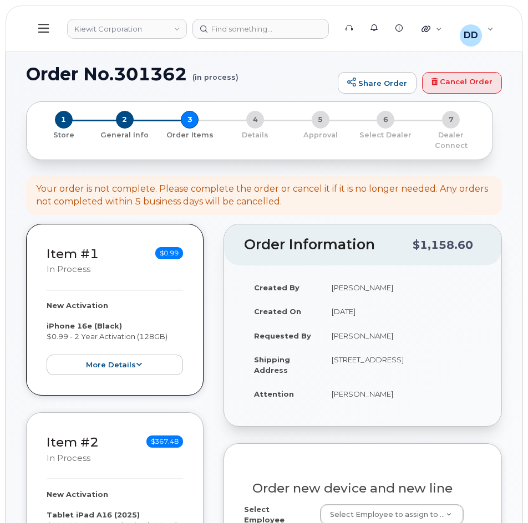
select select
click at [44, 19] on button at bounding box center [43, 29] width 35 height 32
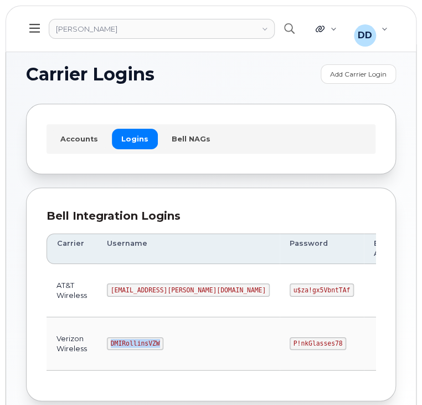
drag, startPoint x: 157, startPoint y: 342, endPoint x: 109, endPoint y: 344, distance: 47.7
click at [109, 344] on code "DMIRollinsVZW" at bounding box center [135, 343] width 57 height 13
copy code "DMIRollinsVZW"
drag, startPoint x: 252, startPoint y: 343, endPoint x: 205, endPoint y: 346, distance: 46.7
click at [290, 346] on code "P!nkGlasses78" at bounding box center [318, 343] width 57 height 13
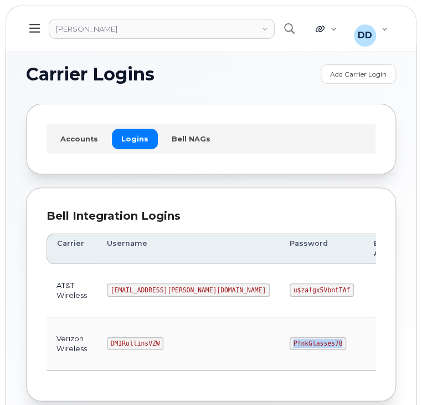
copy code "P!nkGlasses78"
